Goal: Task Accomplishment & Management: Complete application form

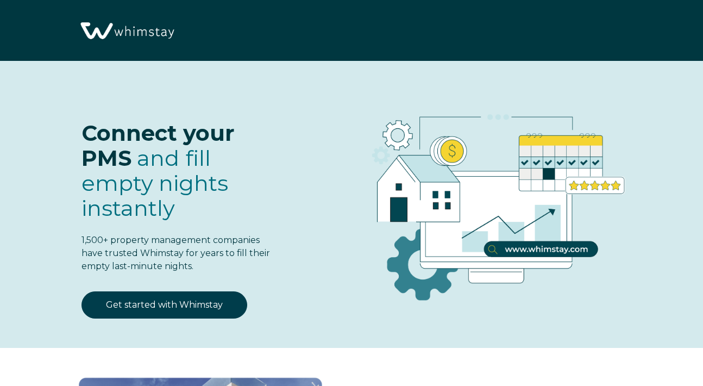
select select "CA"
select select "Standard"
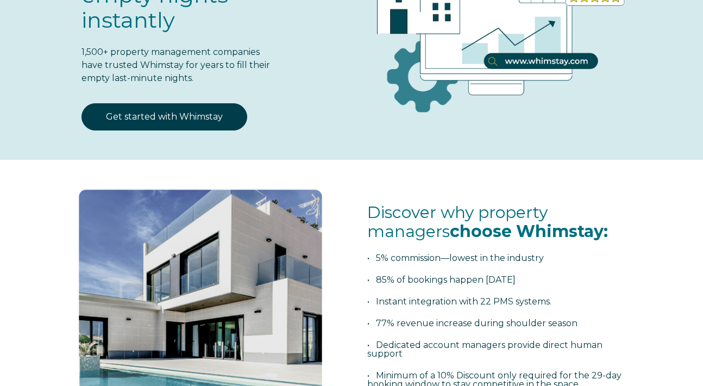
scroll to position [168, 0]
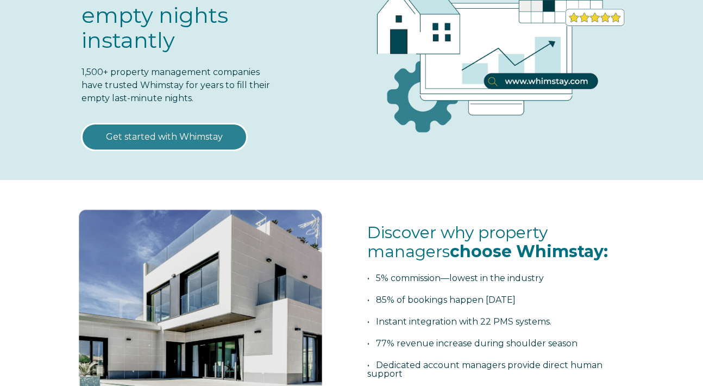
click at [233, 148] on link "Get started with Whimstay" at bounding box center [165, 136] width 166 height 27
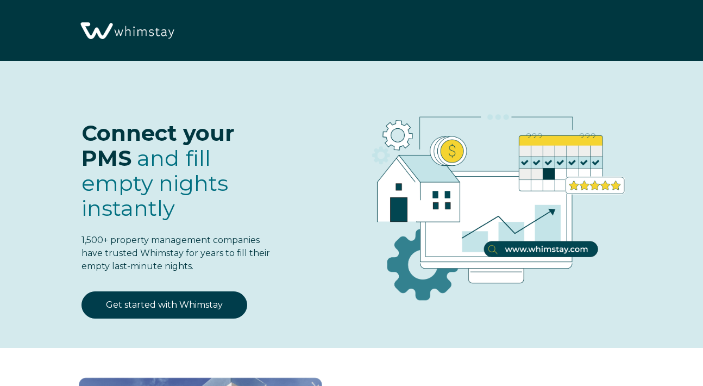
scroll to position [1254, 0]
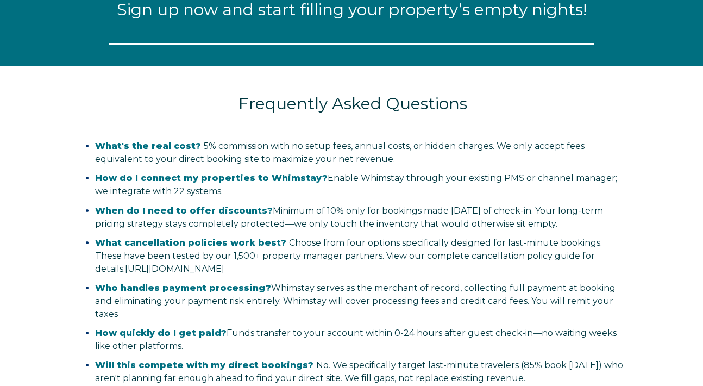
select select "CA"
select select "Standard"
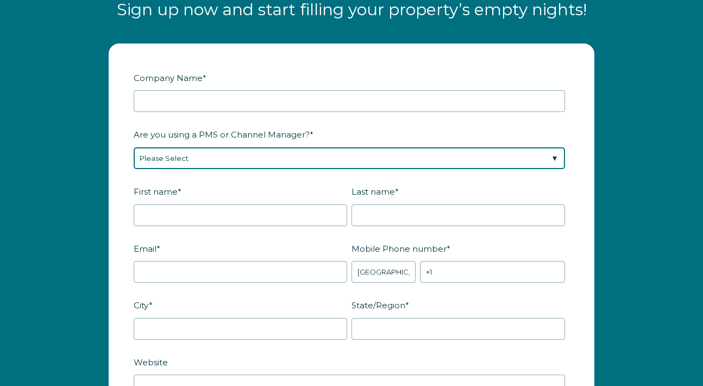
click at [240, 158] on select "Please Select Barefoot BookingPal Boost Brightside CiiRUS Escapia Guesty Hostaw…" at bounding box center [350, 158] width 432 height 22
select select "Guesty"
click at [134, 147] on select "Please Select Barefoot BookingPal Boost Brightside CiiRUS Escapia Guesty Hostaw…" at bounding box center [350, 158] width 432 height 22
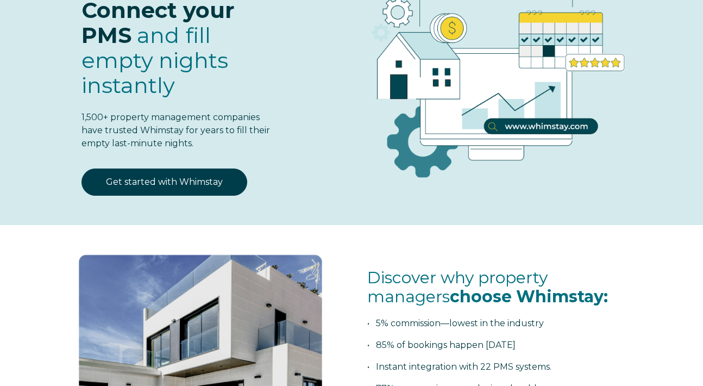
scroll to position [92, 0]
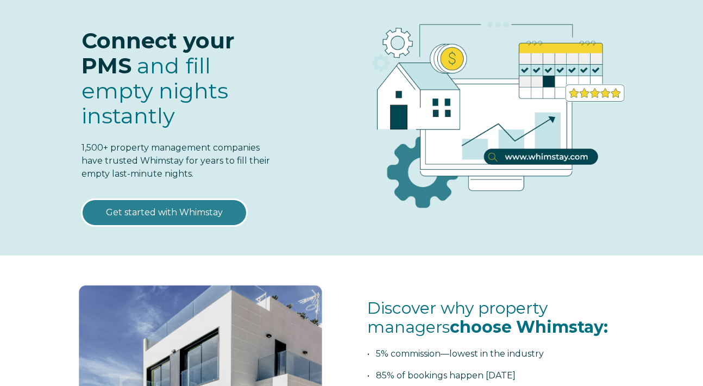
click at [202, 217] on link "Get started with Whimstay" at bounding box center [165, 212] width 166 height 27
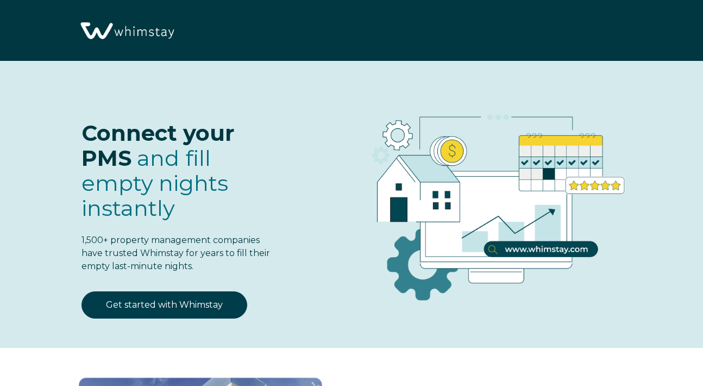
scroll to position [1254, 0]
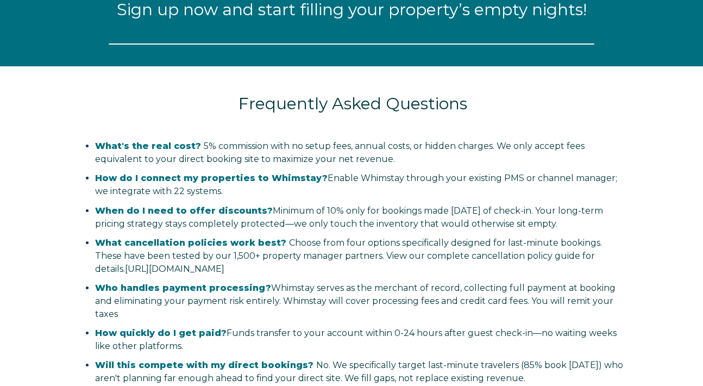
select select "CA"
select select "Standard"
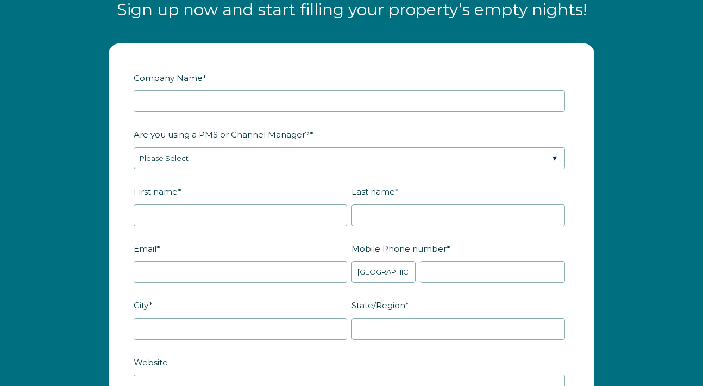
click at [227, 88] on div "Company Name *" at bounding box center [352, 90] width 436 height 44
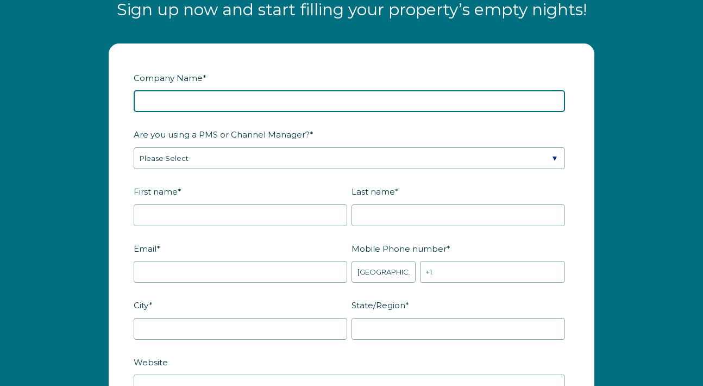
click at [228, 98] on input "Company Name *" at bounding box center [350, 101] width 432 height 22
type input "Amir Omidvar"
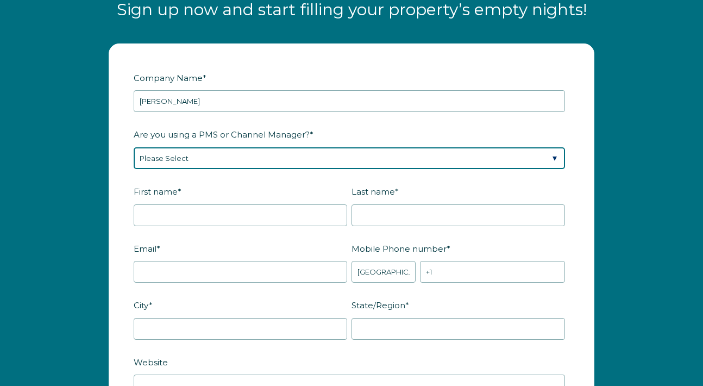
select select "Guesty"
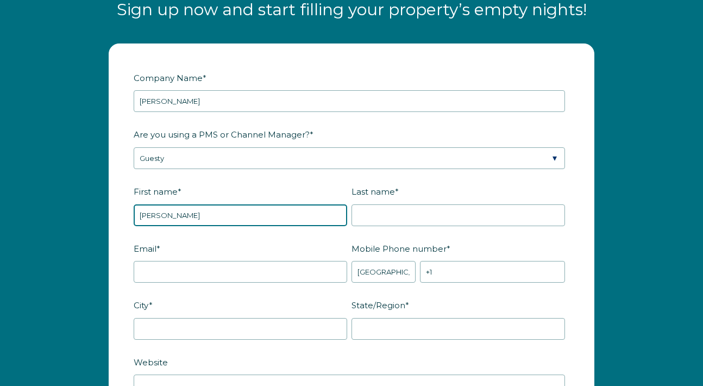
type input "[PERSON_NAME]"
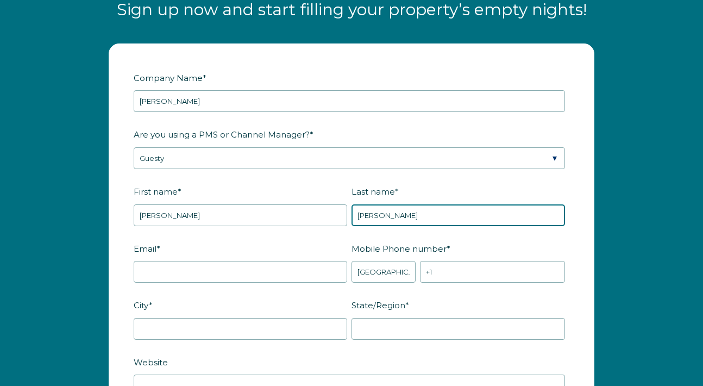
type input "[PERSON_NAME]"
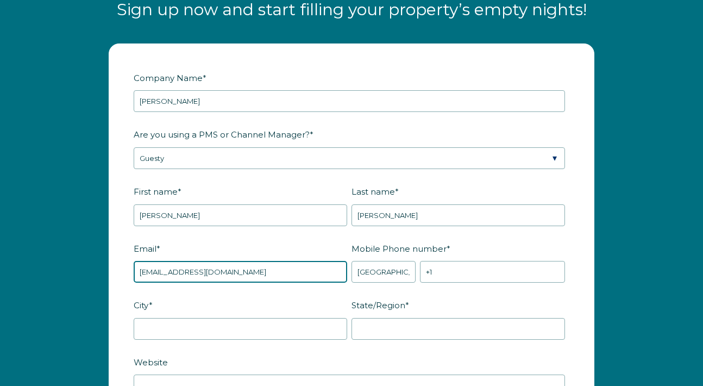
type input "[EMAIL_ADDRESS][DOMAIN_NAME]"
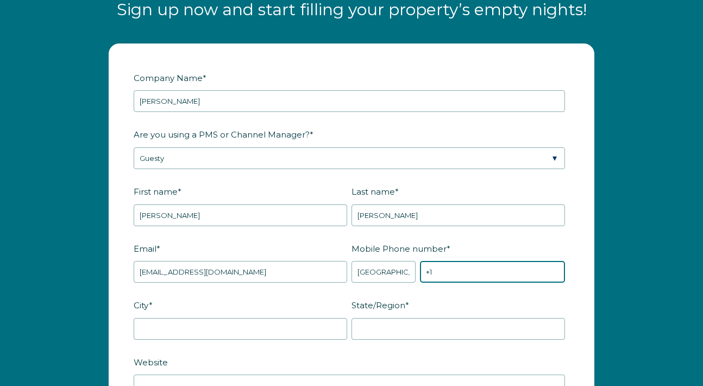
click at [494, 271] on input "+1" at bounding box center [492, 272] width 145 height 22
type input "[PHONE_NUMBER]"
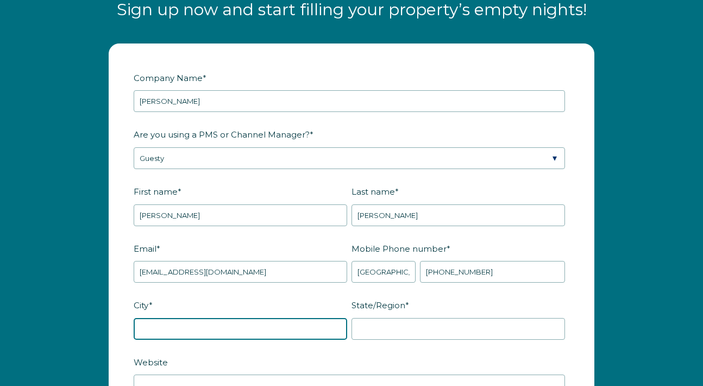
click at [290, 330] on input "City *" at bounding box center [241, 329] width 214 height 22
type input "West Vancouver"
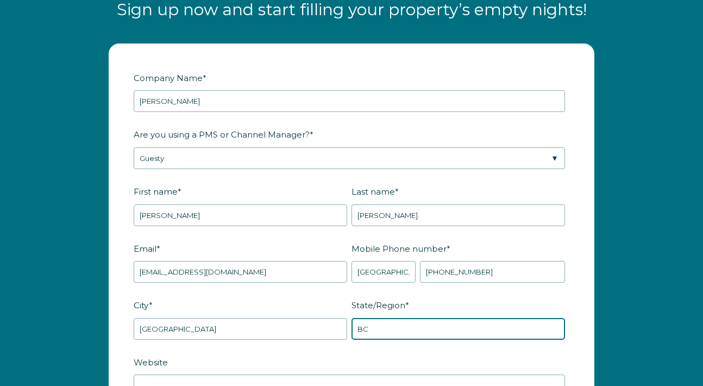
type input "BC"
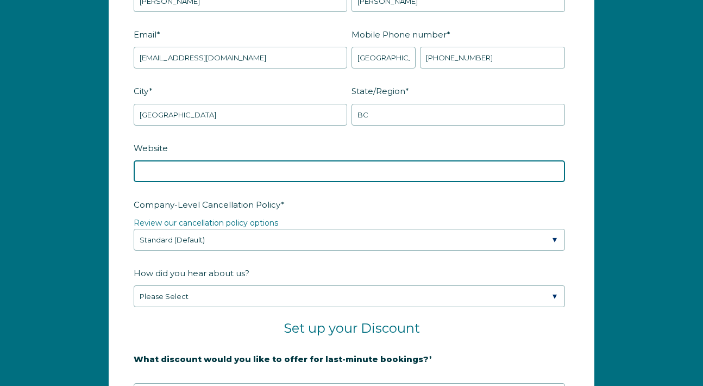
scroll to position [1473, 0]
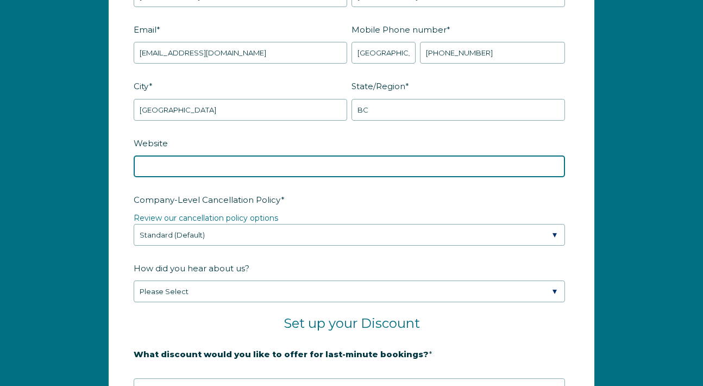
type input "d"
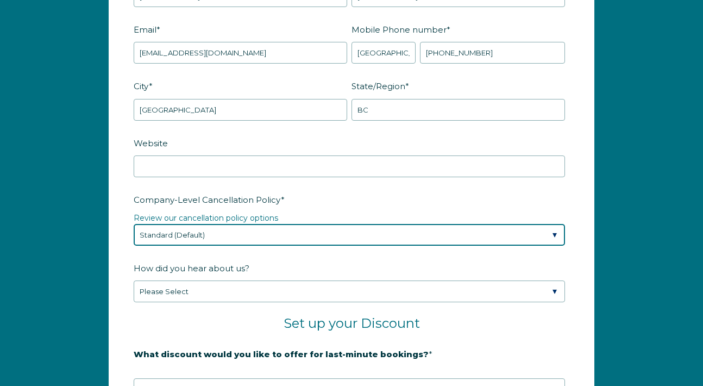
click at [282, 236] on select "Please Select Partial Standard (Default) Moderate Strict" at bounding box center [350, 235] width 432 height 22
click at [134, 224] on select "Please Select Partial Standard (Default) Moderate Strict" at bounding box center [350, 235] width 432 height 22
click at [282, 236] on select "Please Select Partial Standard (Default) Moderate Strict" at bounding box center [350, 235] width 432 height 22
select select "Strict"
click at [134, 224] on select "Please Select Partial Standard (Default) Moderate Strict" at bounding box center [350, 235] width 432 height 22
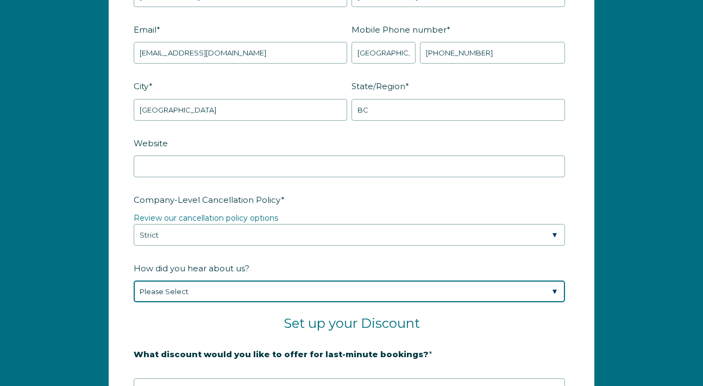
click at [298, 292] on select "Please Select Found Whimstay through a Google search Spoke to a Whimstay salesp…" at bounding box center [350, 291] width 432 height 22
select select "Other"
click at [134, 280] on select "Please Select Found Whimstay through a Google search Spoke to a Whimstay salesp…" at bounding box center [350, 291] width 432 height 22
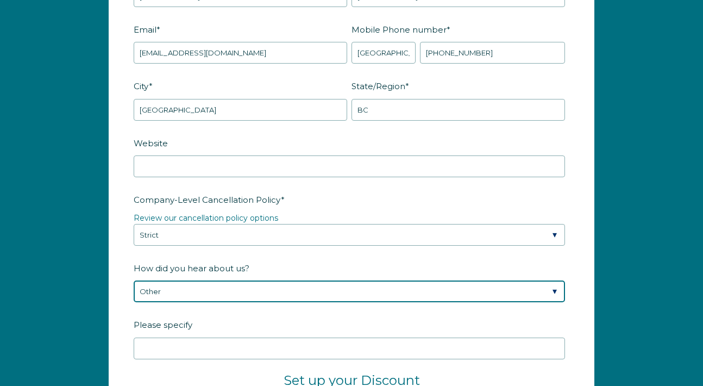
scroll to position [1533, 0]
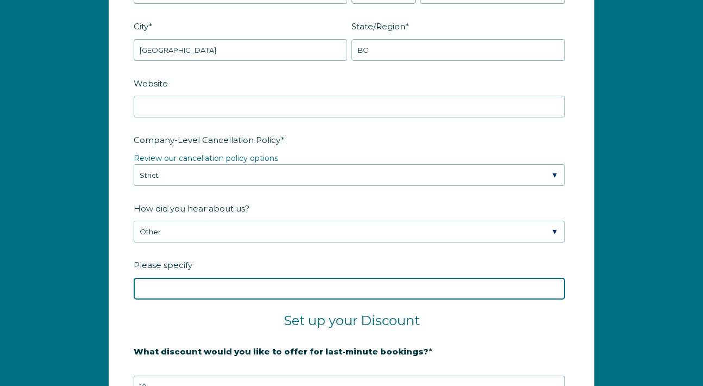
click at [285, 287] on input "Please specify" at bounding box center [350, 289] width 432 height 22
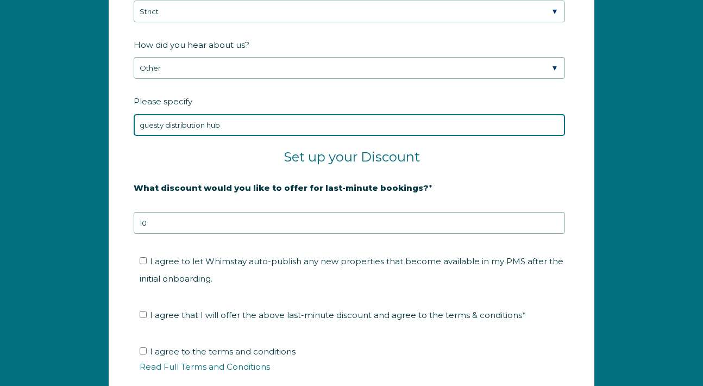
scroll to position [1718, 0]
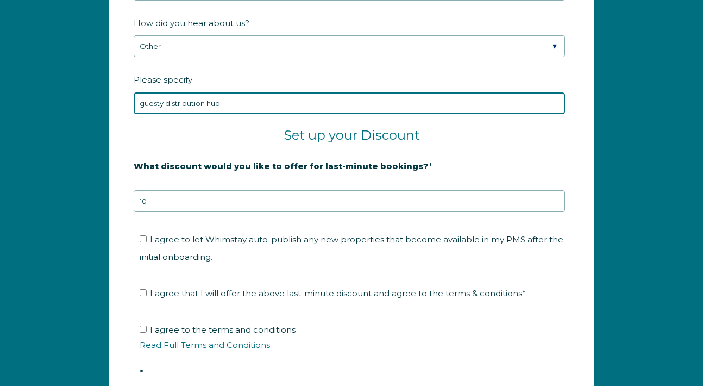
type input "guesty distribution hub"
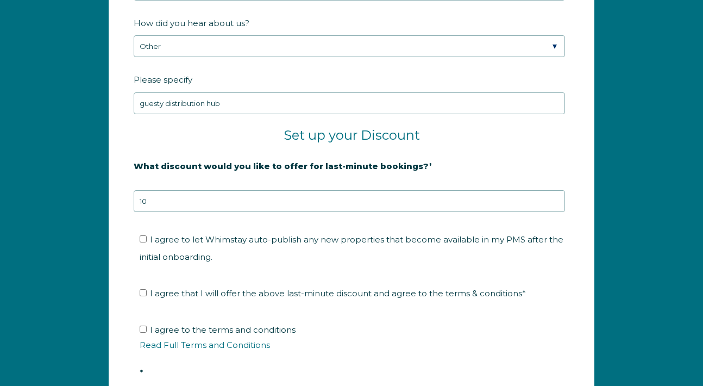
click at [143, 286] on li "I agree that I will offer the above last-minute discount and agree to the terms…" at bounding box center [356, 293] width 432 height 17
click at [144, 291] on input "I agree that I will offer the above last-minute discount and agree to the terms…" at bounding box center [143, 292] width 7 height 7
checkbox input "true"
click at [147, 329] on label "I agree to the terms and conditions Read Full Terms and Conditions *" at bounding box center [356, 350] width 432 height 53
click at [147, 329] on input "I agree to the terms and conditions Read Full Terms and Conditions *" at bounding box center [143, 329] width 7 height 7
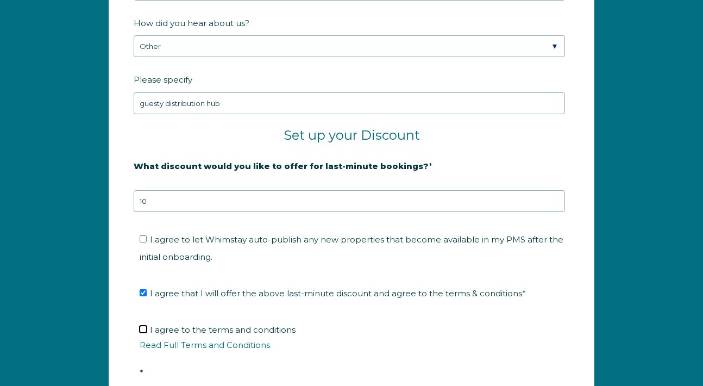
checkbox input "true"
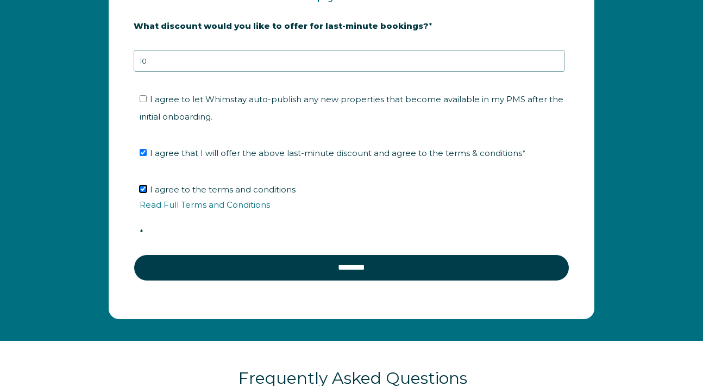
scroll to position [1914, 0]
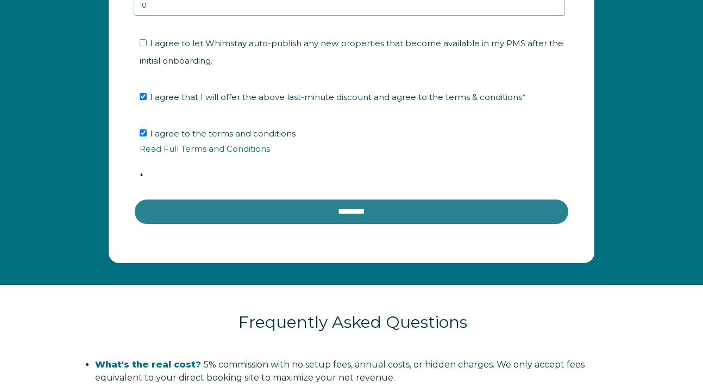
click at [269, 216] on input "********" at bounding box center [352, 211] width 436 height 26
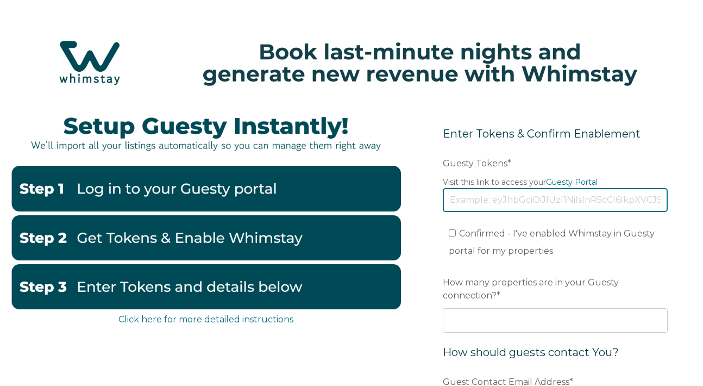
click at [509, 207] on input "Guesty Tokens *" at bounding box center [555, 200] width 225 height 24
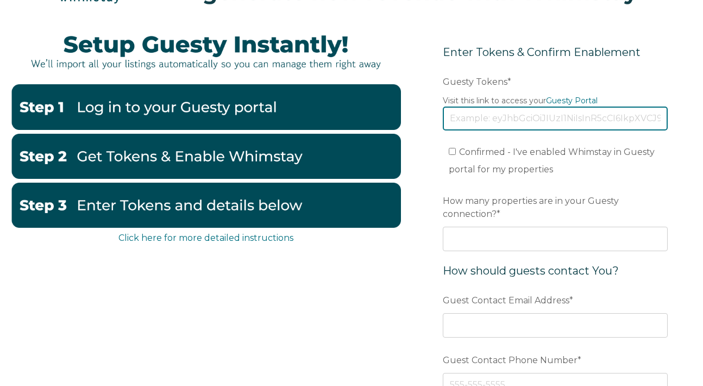
scroll to position [102, 0]
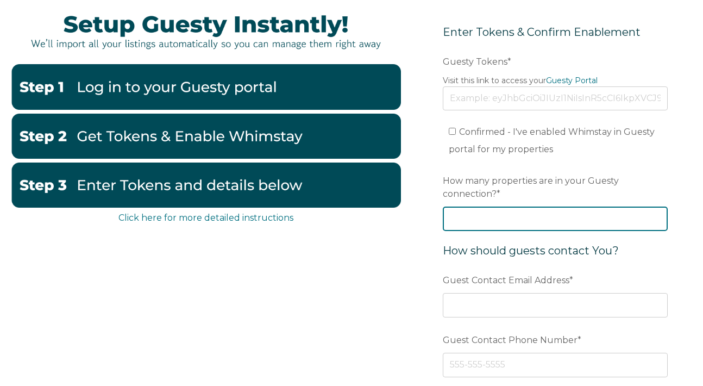
click at [513, 220] on div "How many properties are in your Guesty connection? *" at bounding box center [555, 201] width 225 height 60
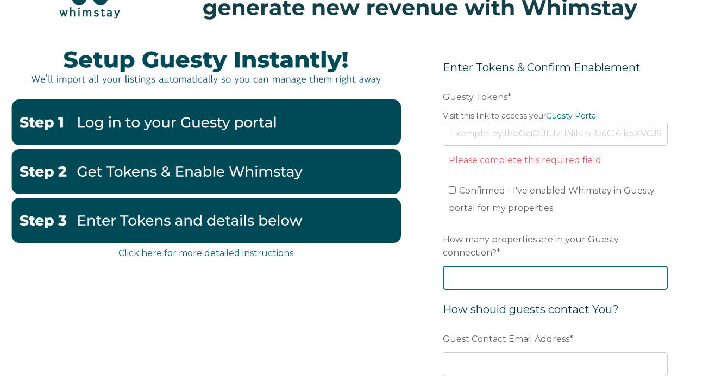
scroll to position [34, 0]
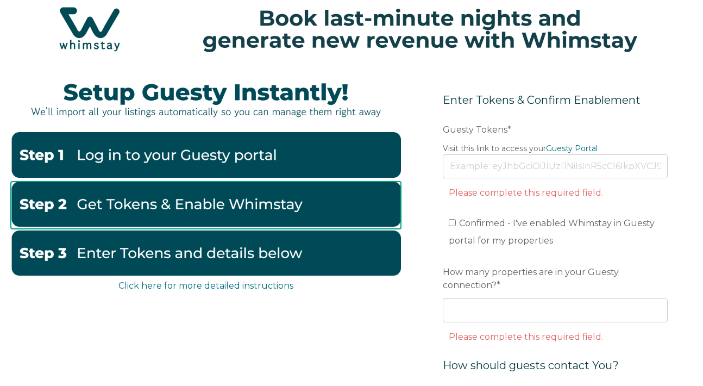
click at [278, 205] on img at bounding box center [206, 204] width 390 height 45
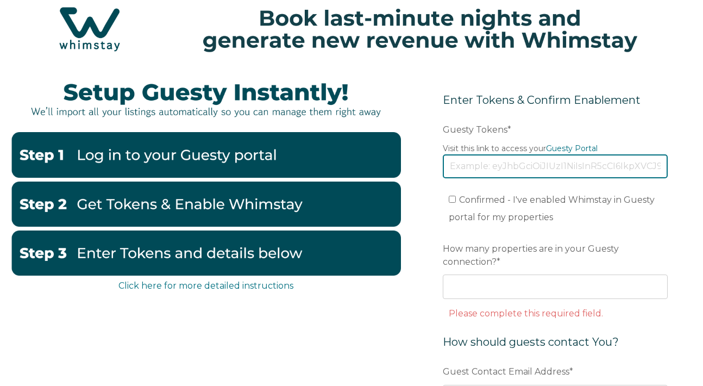
click at [492, 169] on input "Guesty Tokens *" at bounding box center [555, 166] width 225 height 24
paste input "eyJhbGciOiJIUzI1NiIsInR5cCI6IkpXVCJ9.eyJ0b2tlbklkIjoiNjhlODliOWFlNzM2ZDc1YWY0ZW…"
type input "eyJhbGciOiJIUzI1NiIsInR5cCI6IkpXVCJ9.eyJ0b2tlbklkIjoiNjhlODliOWFlNzM2ZDc1YWY0ZW…"
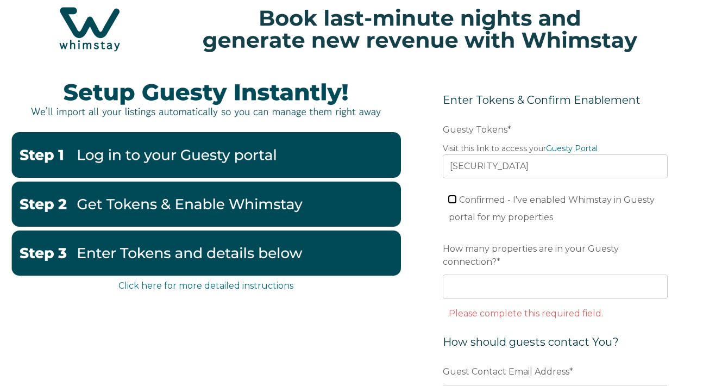
scroll to position [0, 0]
click at [450, 201] on input "Confirmed - I've enabled Whimstay in Guesty portal for my properties" at bounding box center [452, 199] width 7 height 7
checkbox input "true"
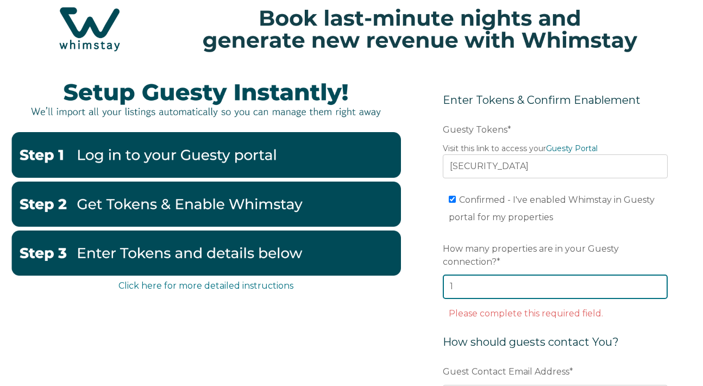
type input "1"
click at [655, 284] on input "1" at bounding box center [555, 286] width 225 height 24
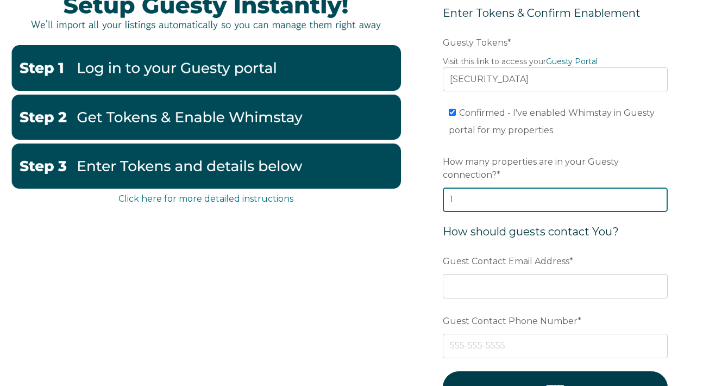
scroll to position [160, 0]
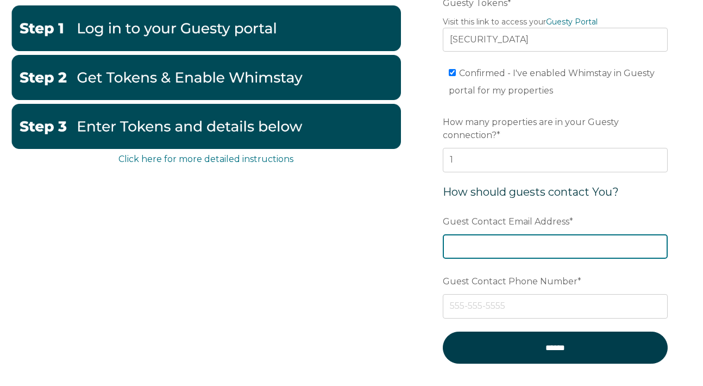
click at [529, 248] on input "Guest Contact Email Address *" at bounding box center [555, 246] width 225 height 24
type input "z"
type input "[EMAIL_ADDRESS][DOMAIN_NAME]"
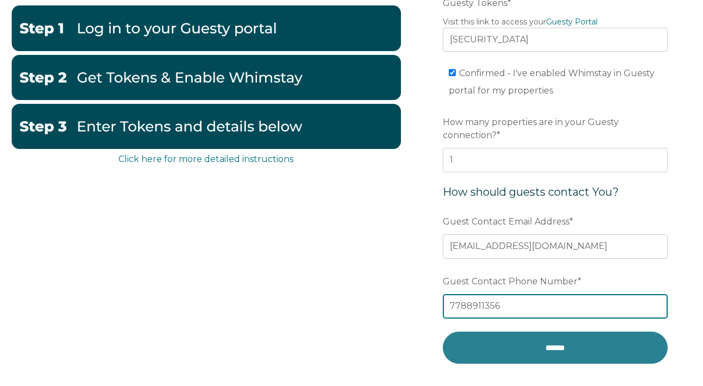
type input "7788911356"
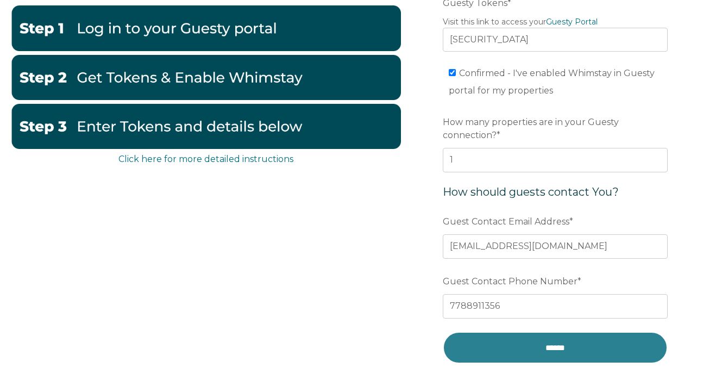
click at [572, 345] on input "******" at bounding box center [555, 348] width 225 height 32
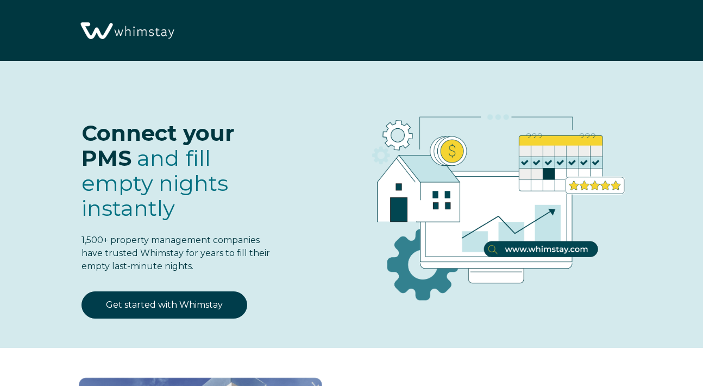
select select "CA"
select select "Standard"
